Goal: Task Accomplishment & Management: Complete application form

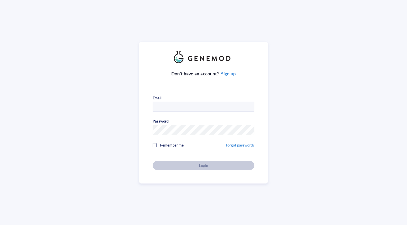
type input "[EMAIL_ADDRESS][DOMAIN_NAME]"
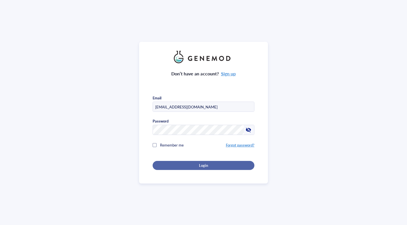
click at [185, 165] on div "Login" at bounding box center [204, 165] width 84 height 5
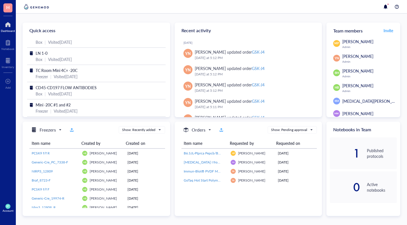
click at [9, 29] on div "Dashboard" at bounding box center [8, 30] width 14 height 3
click at [8, 10] on span "H" at bounding box center [7, 7] width 3 height 7
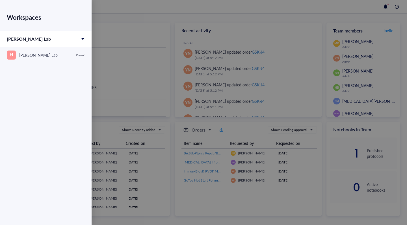
click at [97, 19] on div at bounding box center [203, 112] width 407 height 225
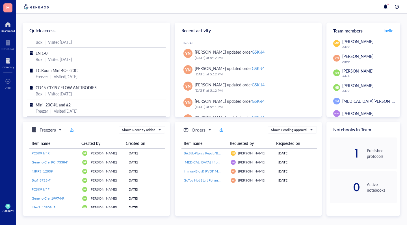
click at [8, 62] on div at bounding box center [8, 60] width 12 height 9
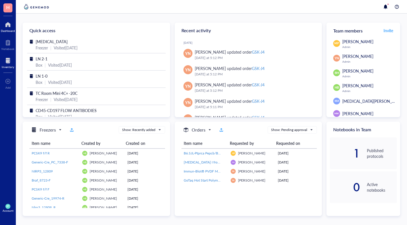
click at [8, 66] on div "Inventory" at bounding box center [8, 66] width 12 height 3
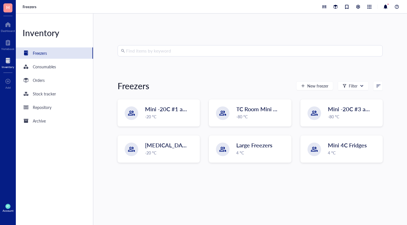
click at [147, 51] on input "search" at bounding box center [252, 51] width 253 height 11
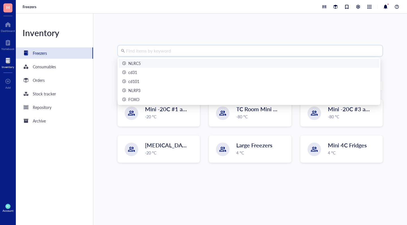
click at [10, 66] on div "Inventory" at bounding box center [8, 66] width 12 height 3
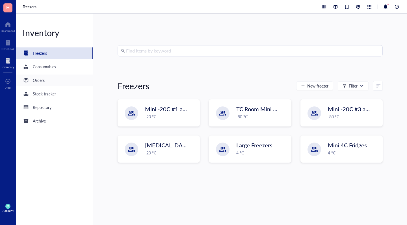
click at [35, 81] on div "Orders" at bounding box center [39, 80] width 12 height 6
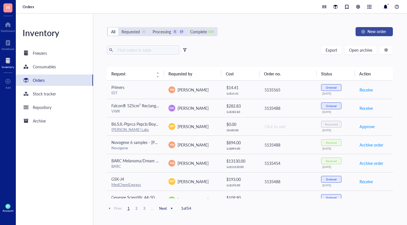
click at [369, 33] on span "New order" at bounding box center [376, 31] width 19 height 5
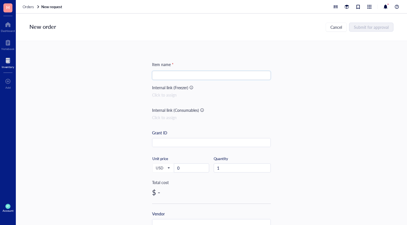
click at [166, 77] on input "search" at bounding box center [211, 75] width 112 height 8
type input "vetbond tissue adhesive"
click at [219, 106] on div "Item name * vetbond tissue adhesive Internal link (Freezer) Click to assign Int…" at bounding box center [211, 217] width 119 height 313
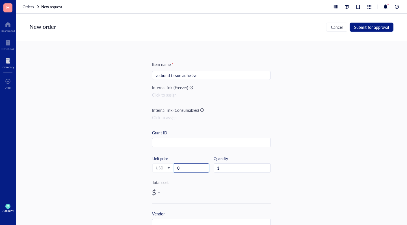
drag, startPoint x: 191, startPoint y: 172, endPoint x: 154, endPoint y: 158, distance: 40.0
click at [174, 158] on div "Unit price 0" at bounding box center [191, 164] width 35 height 16
type input "31"
click at [194, 192] on div "$ 31.00" at bounding box center [211, 192] width 119 height 9
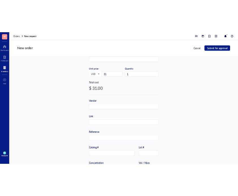
scroll to position [98, 0]
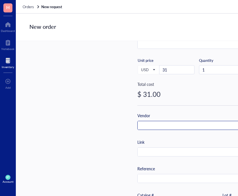
click at [155, 126] on input "text" at bounding box center [197, 125] width 118 height 9
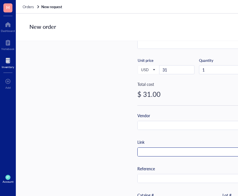
click at [145, 152] on input "text" at bounding box center [197, 152] width 118 height 9
paste input "[URL][DOMAIN_NAME]"
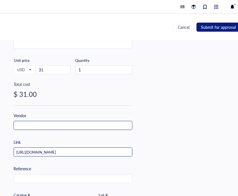
type input "[URL][DOMAIN_NAME]"
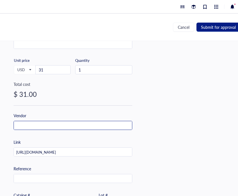
click at [32, 126] on input "text" at bounding box center [73, 125] width 118 height 9
type input "V"
click at [19, 124] on input "MEd-Vet" at bounding box center [73, 125] width 118 height 9
click at [20, 125] on input "MEd-Vet" at bounding box center [73, 125] width 118 height 9
click at [34, 126] on input "Med-Vet" at bounding box center [73, 125] width 118 height 9
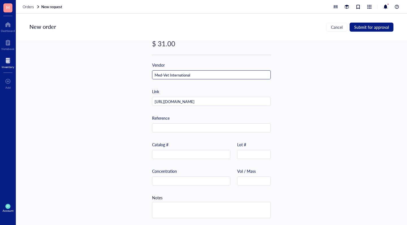
scroll to position [0, 0]
type input "Med-Vet International"
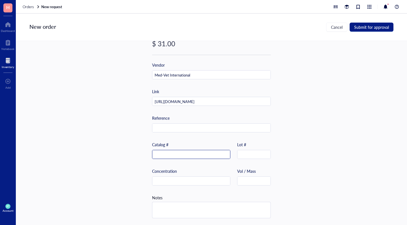
click at [163, 152] on input "text" at bounding box center [191, 154] width 78 height 9
paste input "PH-VETBOND3"
type input "PH-VETBOND3"
click at [240, 179] on input "text" at bounding box center [253, 181] width 33 height 9
type input "3ml"
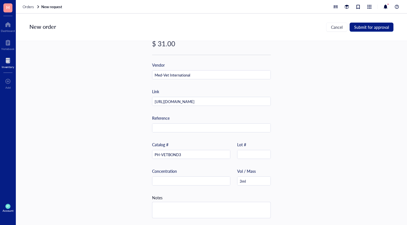
click at [319, 181] on div "Item name * vetbond tissue adhesive Internal link (Freezer) Click to assign Int…" at bounding box center [211, 133] width 391 height 184
click at [366, 28] on span "Submit for approval" at bounding box center [371, 27] width 35 height 5
